Goal: Task Accomplishment & Management: Manage account settings

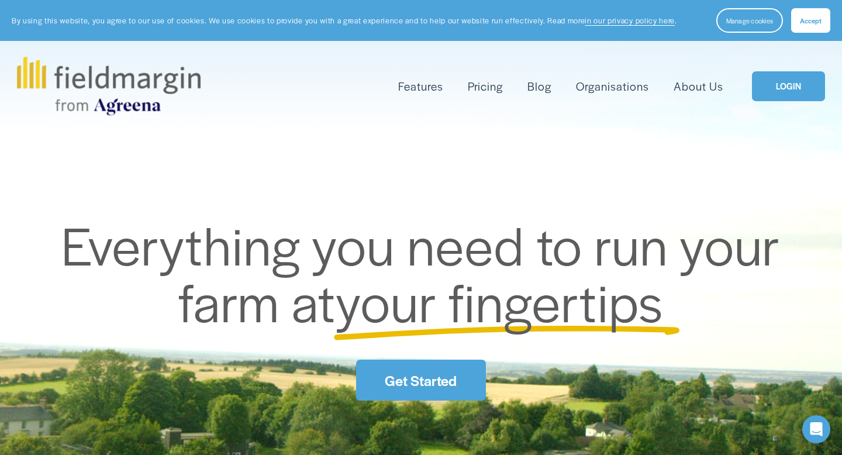
click at [780, 85] on link "LOGIN" at bounding box center [788, 86] width 73 height 30
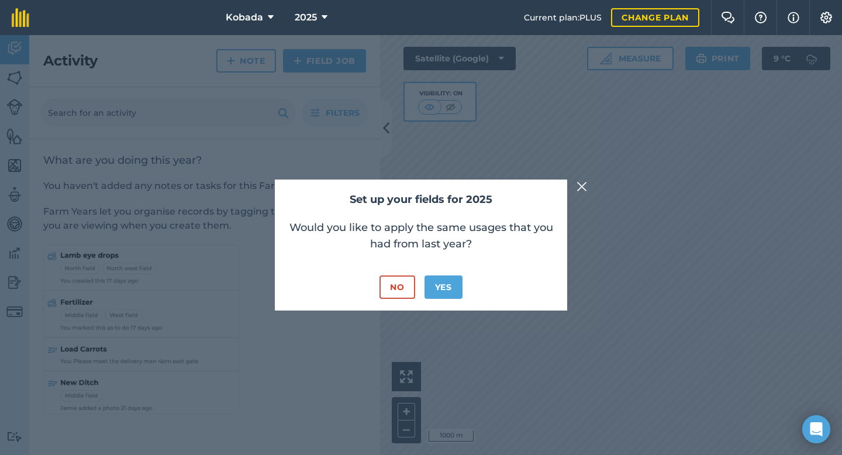
click at [583, 188] on img at bounding box center [581, 186] width 11 height 14
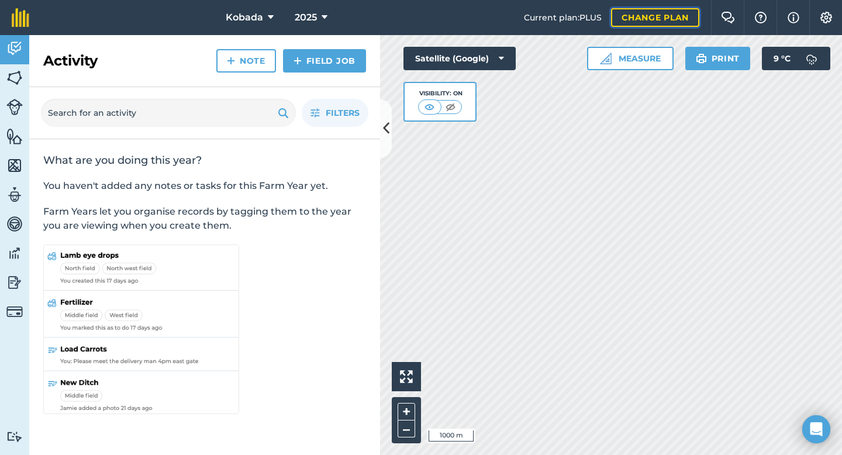
click at [649, 15] on link "Change plan" at bounding box center [655, 17] width 88 height 19
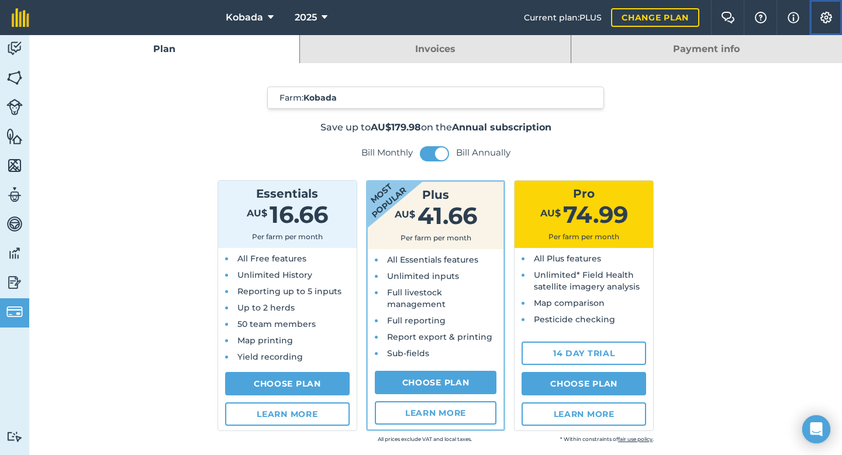
click at [828, 18] on img at bounding box center [826, 18] width 14 height 12
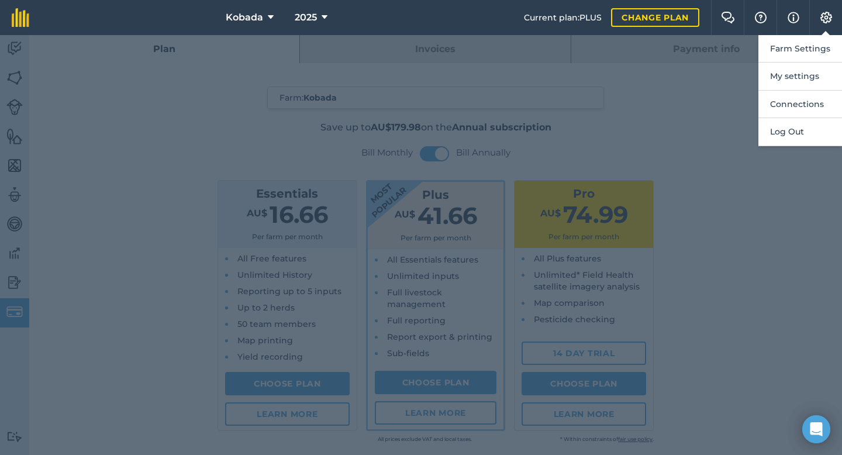
click at [435, 13] on nav "Kobada 2025" at bounding box center [282, 17] width 483 height 35
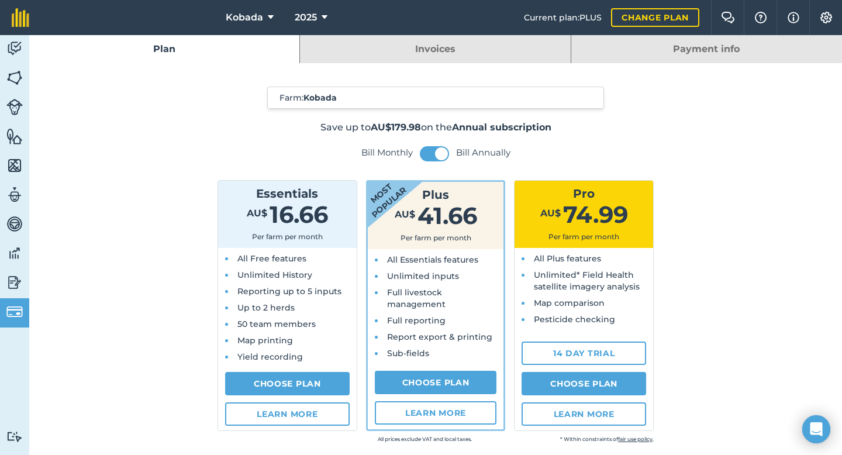
click at [699, 53] on link "Payment info" at bounding box center [706, 49] width 271 height 28
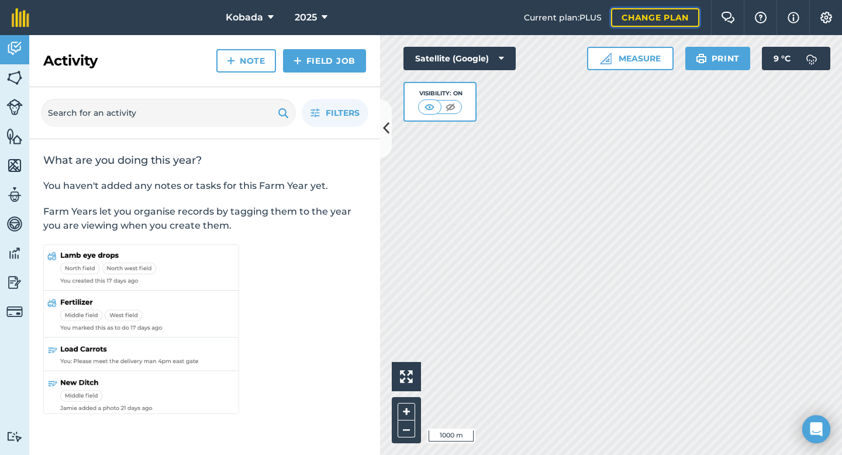
click at [650, 19] on link "Change plan" at bounding box center [655, 17] width 88 height 19
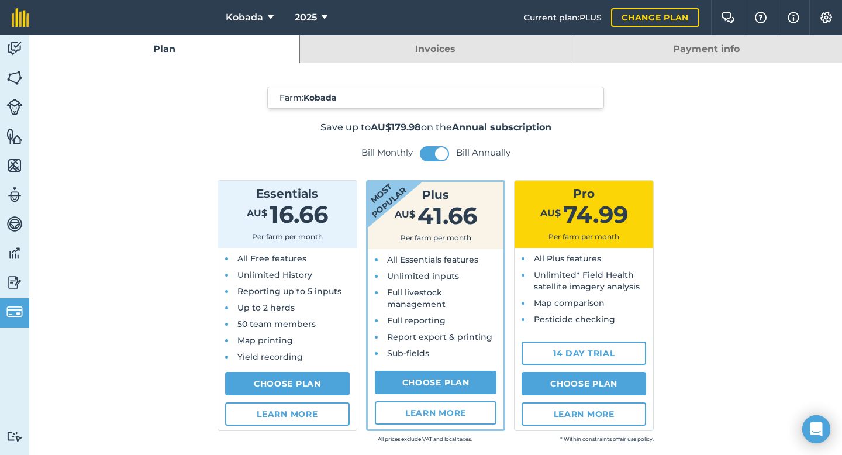
click at [701, 49] on link "Payment info" at bounding box center [706, 49] width 271 height 28
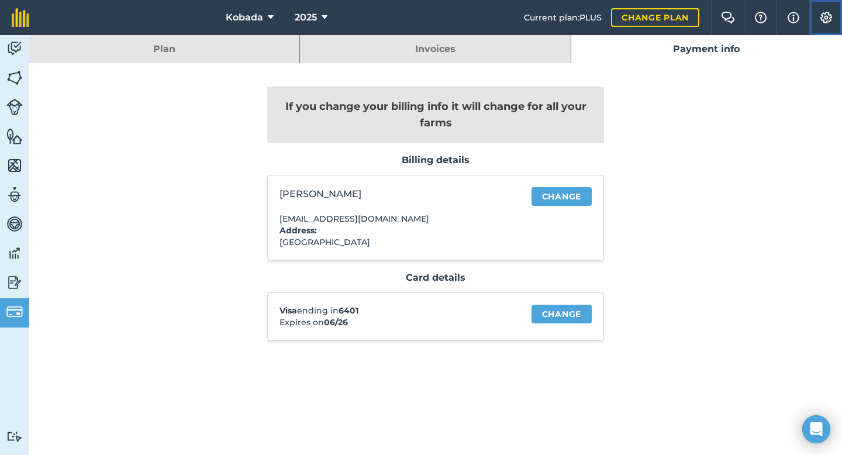
click at [826, 16] on img at bounding box center [826, 18] width 14 height 12
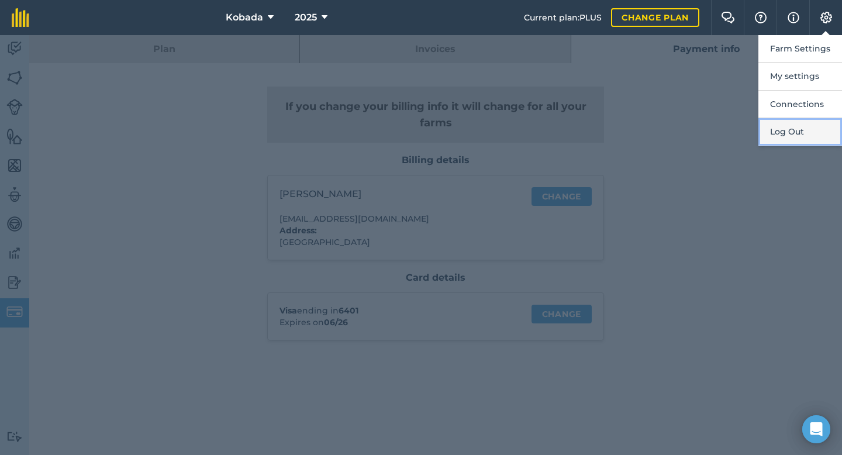
click at [793, 134] on button "Log Out" at bounding box center [800, 131] width 84 height 27
